Goal: Navigation & Orientation: Find specific page/section

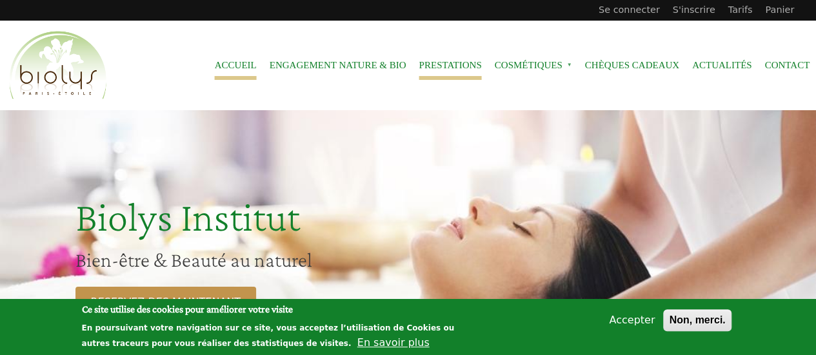
click at [467, 63] on link "Prestations" at bounding box center [450, 65] width 63 height 29
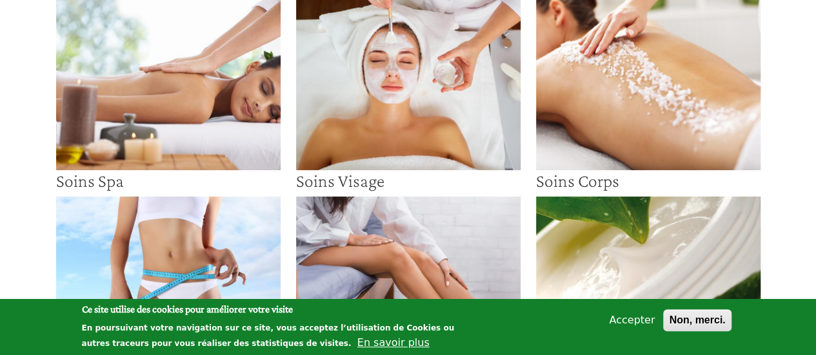
scroll to position [123, 0]
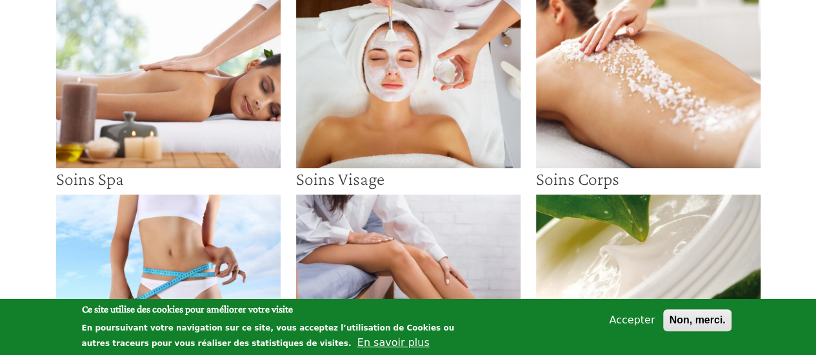
click at [436, 126] on img at bounding box center [408, 77] width 224 height 181
